Goal: Find specific page/section: Find specific page/section

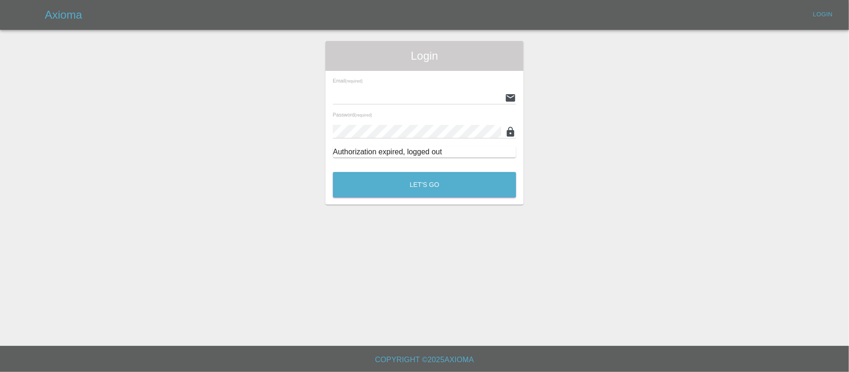
type input "[PERSON_NAME][EMAIL_ADDRESS][DOMAIN_NAME]"
click at [377, 191] on button "Let's Go" at bounding box center [424, 185] width 183 height 26
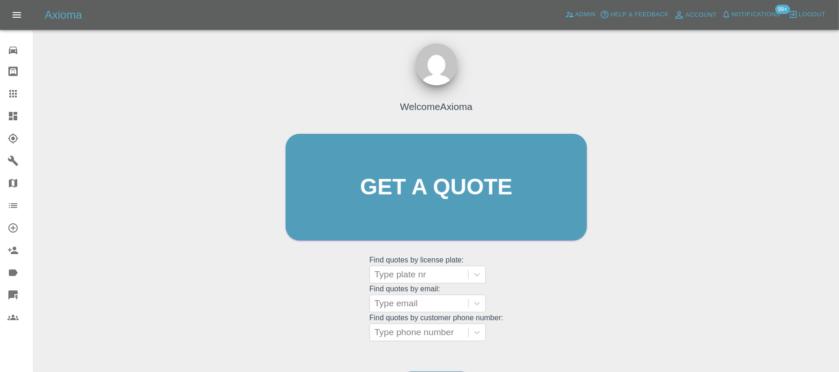
click at [436, 308] on div at bounding box center [419, 303] width 89 height 13
paste input "[EMAIL_ADDRESS][DOMAIN_NAME]"
type input "[EMAIL_ADDRESS][DOMAIN_NAME]"
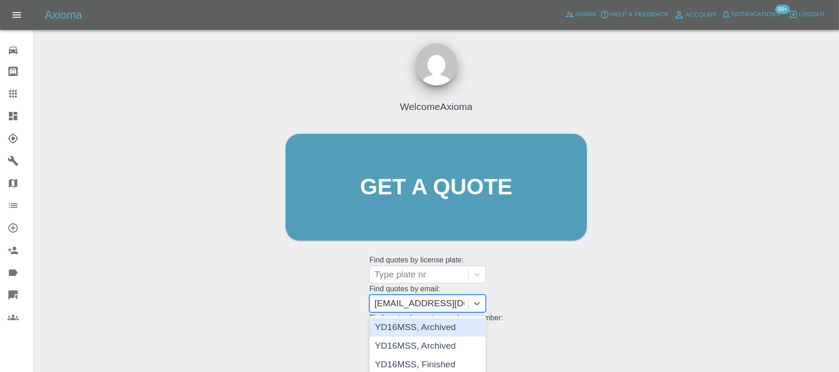
drag, startPoint x: 436, startPoint y: 308, endPoint x: 420, endPoint y: 362, distance: 56.0
click at [420, 362] on div "YD16MSS, Finished" at bounding box center [428, 364] width 116 height 19
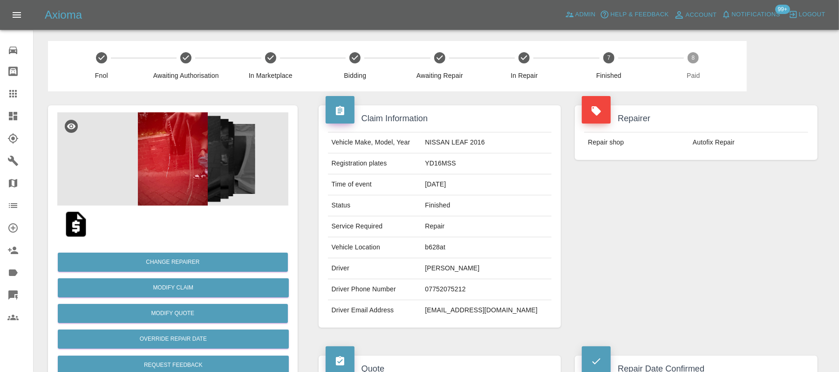
click at [463, 309] on td "jdicken06@gmail.com" at bounding box center [486, 310] width 130 height 21
copy div "jdicken06@gmail.com"
click at [14, 98] on icon at bounding box center [12, 93] width 11 height 11
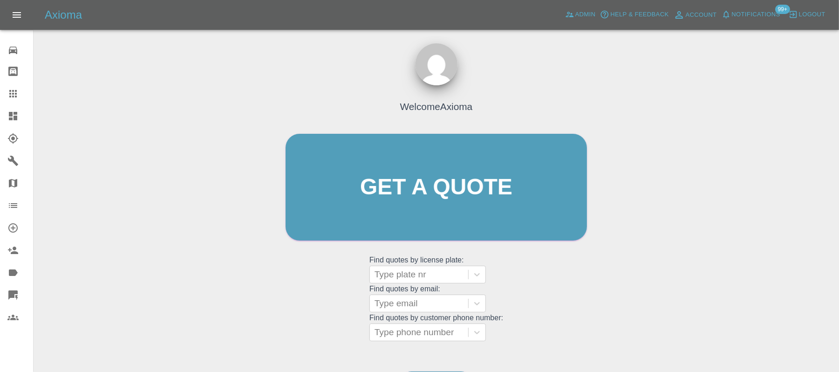
click at [408, 304] on div at bounding box center [419, 303] width 89 height 13
paste input "benfinnerty@hotmail.com"
type input "benfinnerty@hotmail.com"
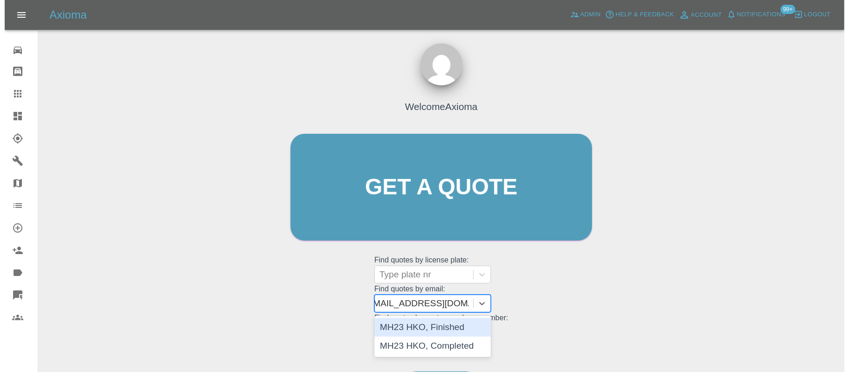
scroll to position [0, 11]
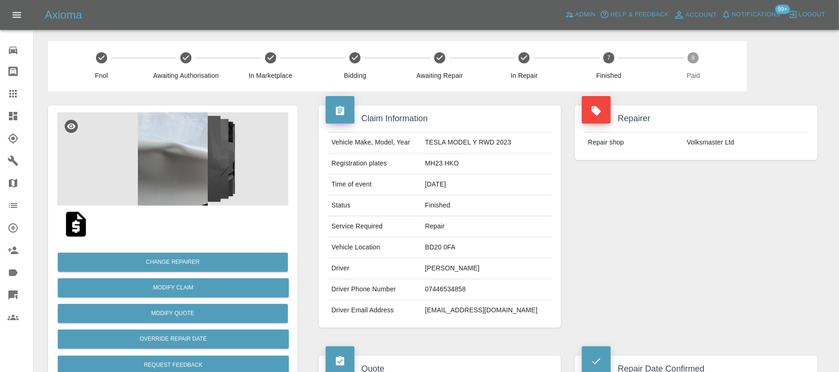
click at [466, 302] on td "benfinnerty@hotmail.com" at bounding box center [486, 310] width 130 height 21
copy div "benfinnerty@hotmail.com"
click at [10, 93] on icon at bounding box center [12, 93] width 7 height 7
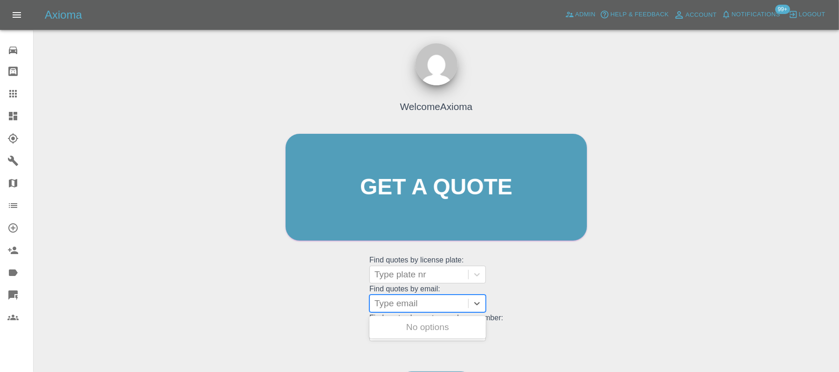
click at [402, 301] on div at bounding box center [419, 303] width 89 height 13
paste input "johnfawild@gmail.com"
type input "johnfawild@gmail.com"
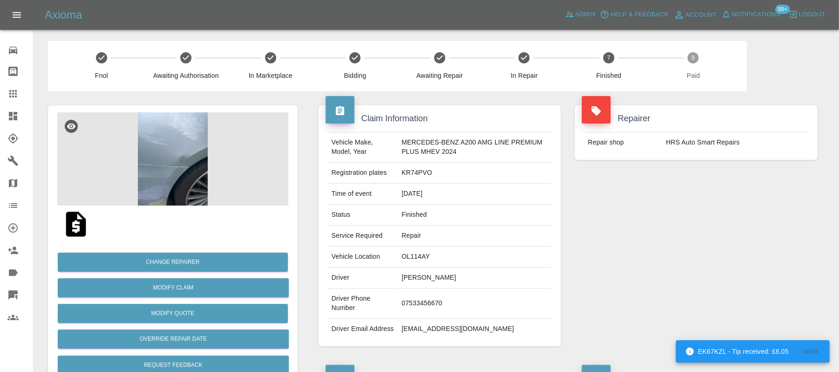
click at [412, 339] on td "johnfawild@gmail.com" at bounding box center [475, 329] width 154 height 21
copy div "johnfawild@gmail.com"
click at [16, 98] on icon at bounding box center [12, 93] width 11 height 11
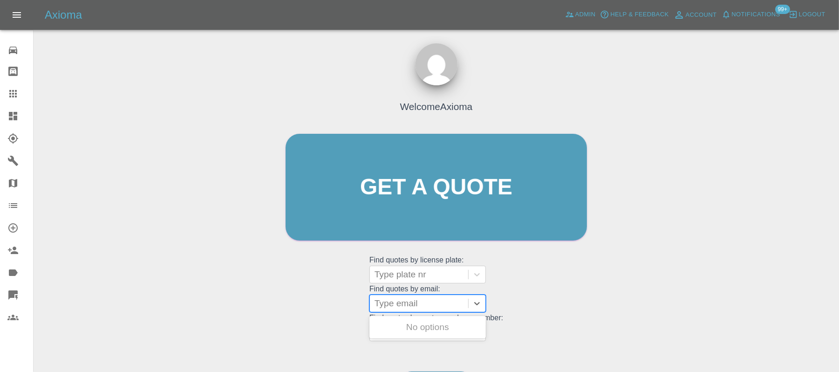
click at [388, 295] on div "Type email" at bounding box center [419, 303] width 98 height 17
paste input "philiprichardwilson@outlook.com"
type input "philiprichardwilson@outlook.com"
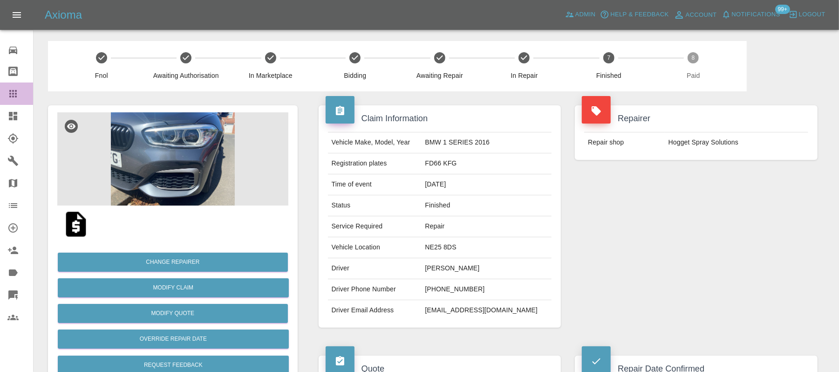
click at [8, 100] on link "Claims" at bounding box center [16, 93] width 33 height 22
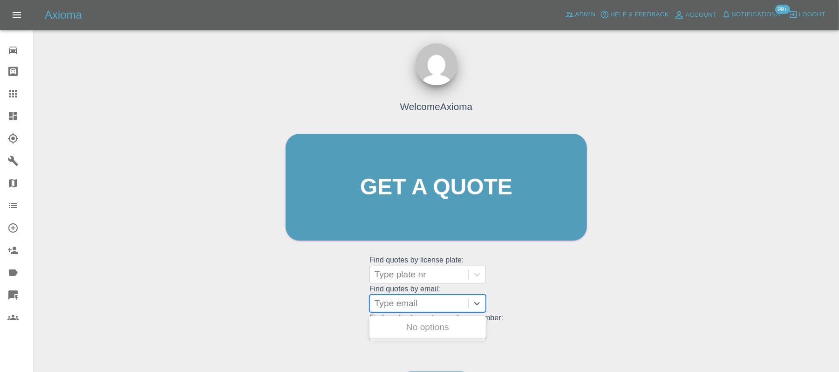
paste input "fleetmanager@gopostexpress.com"
type input "fleetmanager@gopostexpress.com"
click at [391, 301] on div "fleetmanager@gopostexpress.com" at bounding box center [419, 303] width 89 height 13
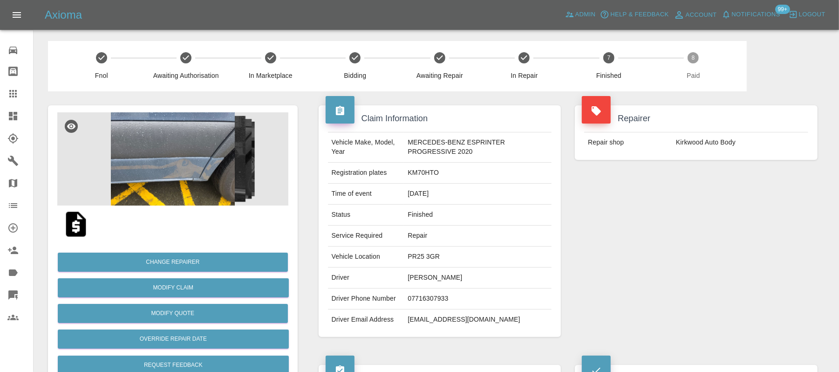
click at [12, 96] on icon at bounding box center [12, 93] width 11 height 11
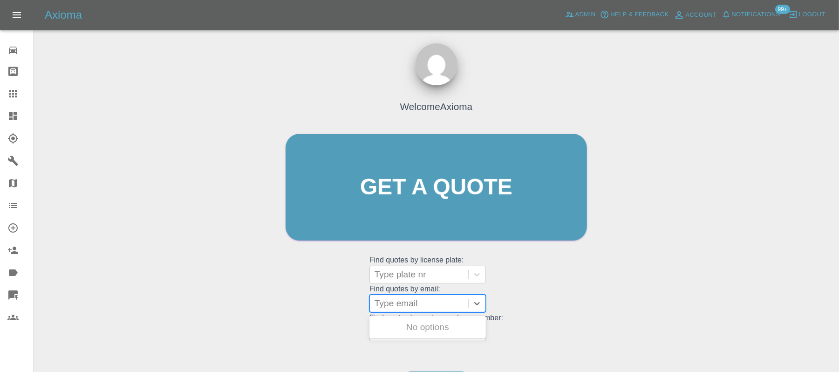
click at [403, 302] on div at bounding box center [419, 303] width 89 height 13
paste input "roger.sturdy@me.com"
type input "roger.sturdy@me.com"
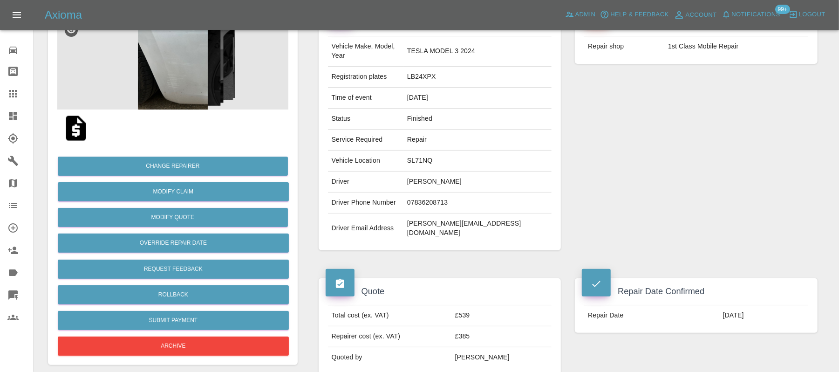
scroll to position [92, 0]
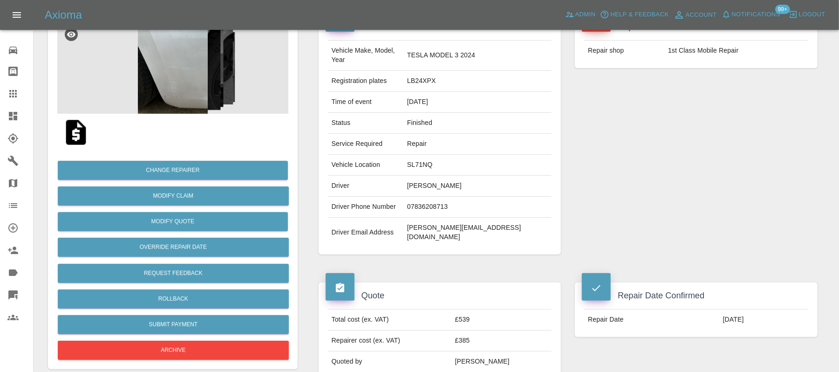
click at [69, 129] on img at bounding box center [76, 132] width 30 height 30
click at [11, 94] on icon at bounding box center [12, 93] width 7 height 7
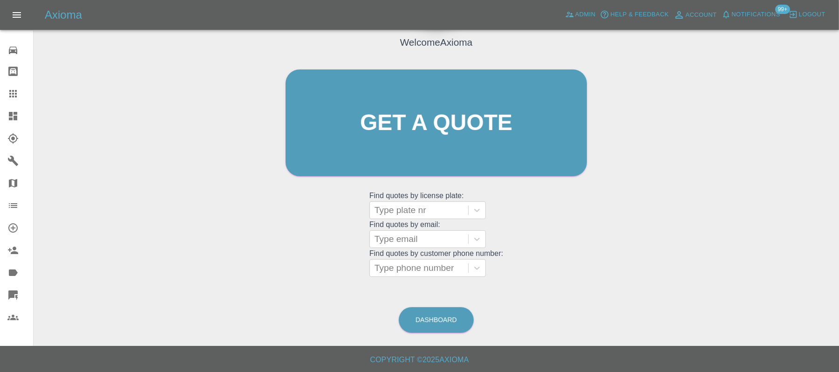
scroll to position [65, 0]
click at [427, 242] on div at bounding box center [419, 239] width 89 height 13
paste input "Tfclayden@gmail.com"
type input "Tfclayden@gmail.com"
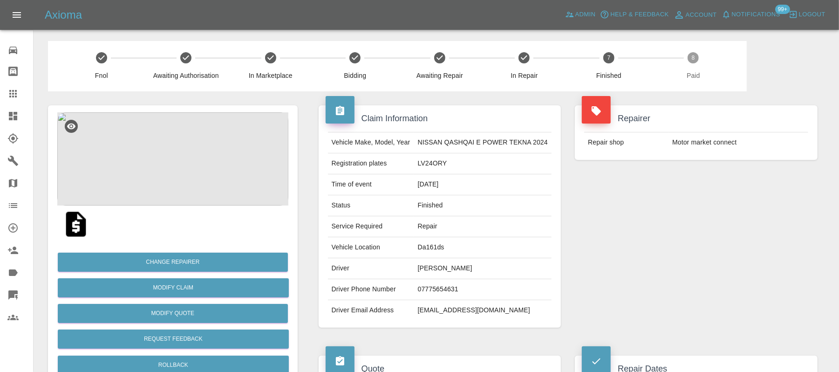
click at [434, 309] on td "Tfclayden@gmail.com" at bounding box center [483, 310] width 138 height 21
copy div "Tfclayden@gmail.com"
click at [434, 309] on td "Tfclayden@gmail.com" at bounding box center [483, 310] width 138 height 21
click at [16, 92] on icon at bounding box center [12, 93] width 11 height 11
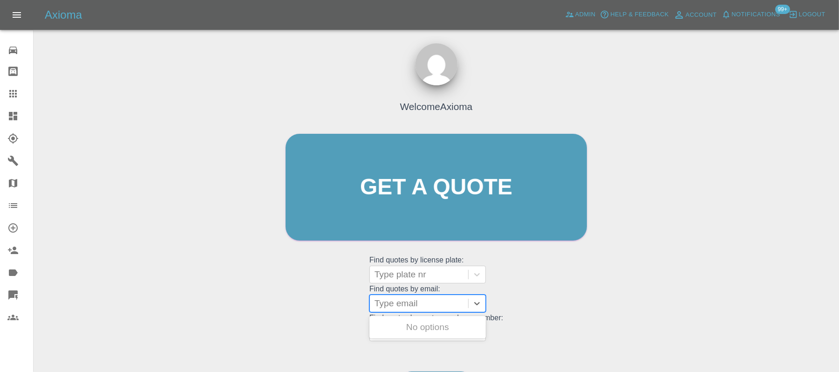
click at [414, 301] on div at bounding box center [419, 303] width 89 height 13
paste input "claremacka@msn.com"
type input "claremacka@msn.com"
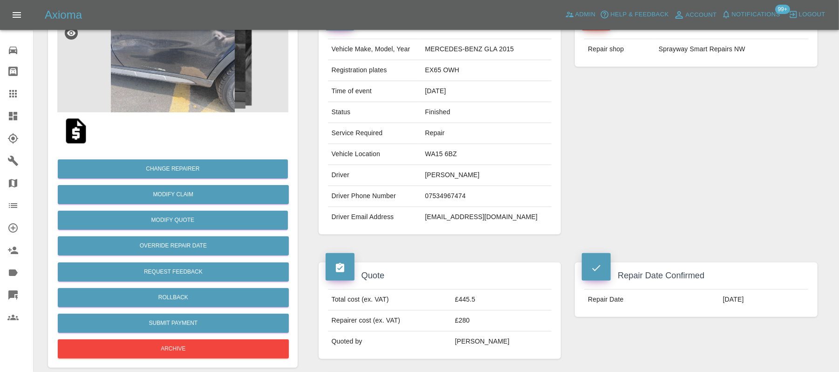
scroll to position [80, 0]
